Goal: Participate in discussion

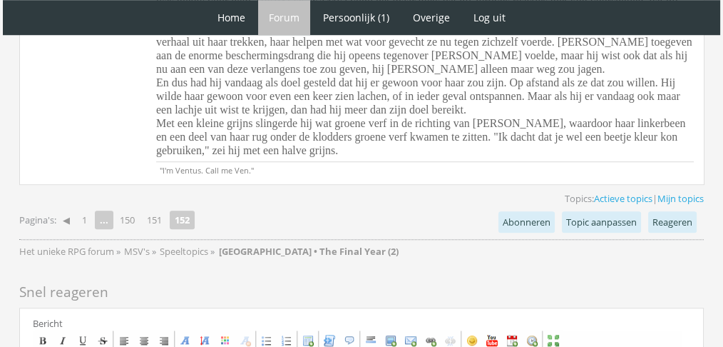
scroll to position [1184, 0]
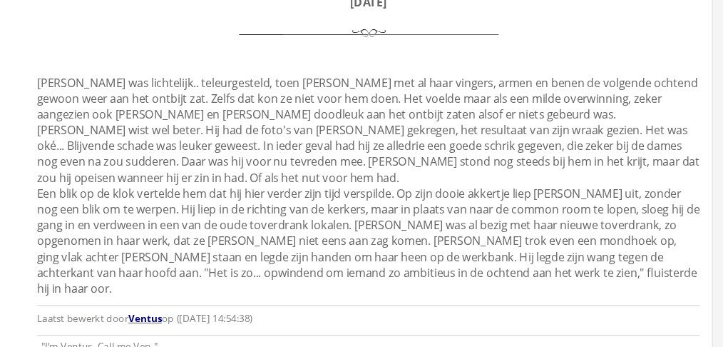
scroll to position [1390, 0]
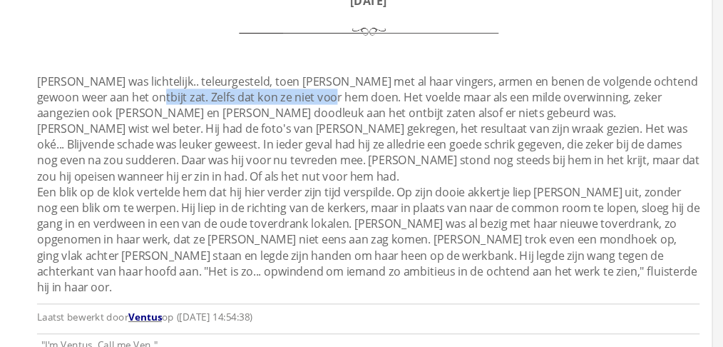
drag, startPoint x: 396, startPoint y: 138, endPoint x: 240, endPoint y: 141, distance: 156.2
click at [240, 141] on div "T h o m a s B y r n e [DATE] [PERSON_NAME] was lichtelijk.. teleurgesteld, toen…" at bounding box center [425, 184] width 538 height 294
copy div "Zelfs dat kon ze niet voor hem doen."
